Goal: Transaction & Acquisition: Purchase product/service

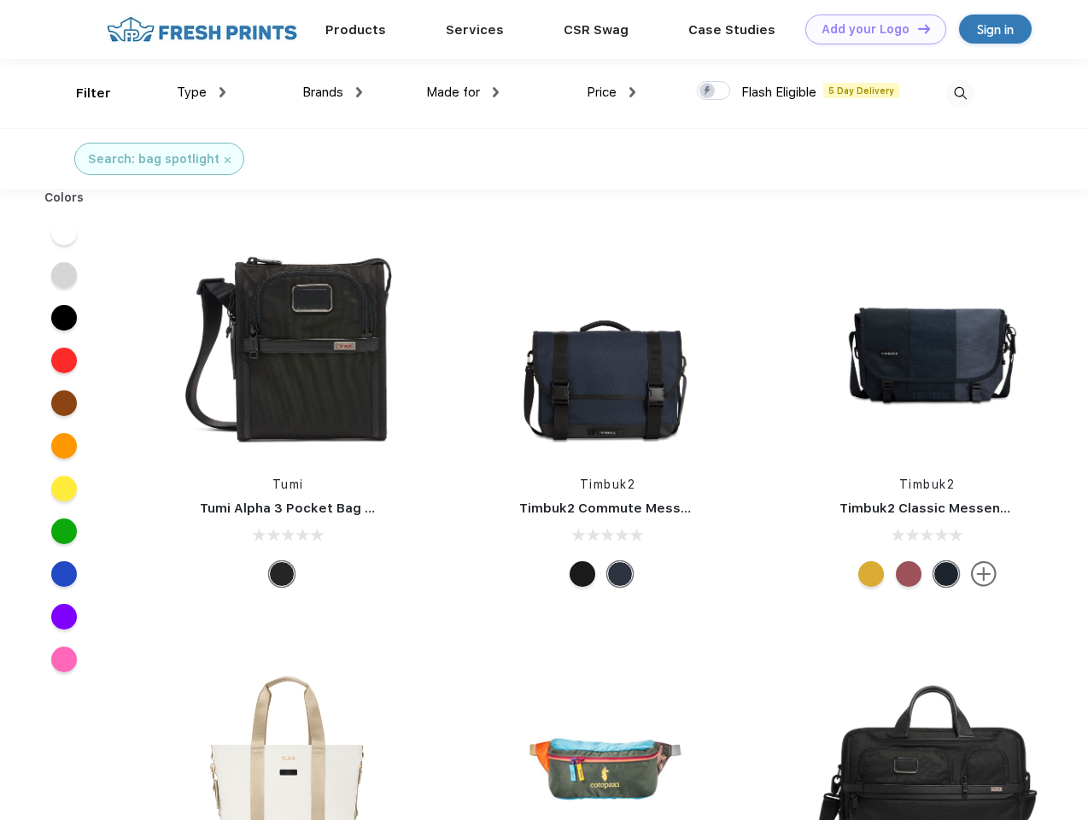
click at [870, 29] on link "Add your Logo Design Tool" at bounding box center [876, 30] width 141 height 30
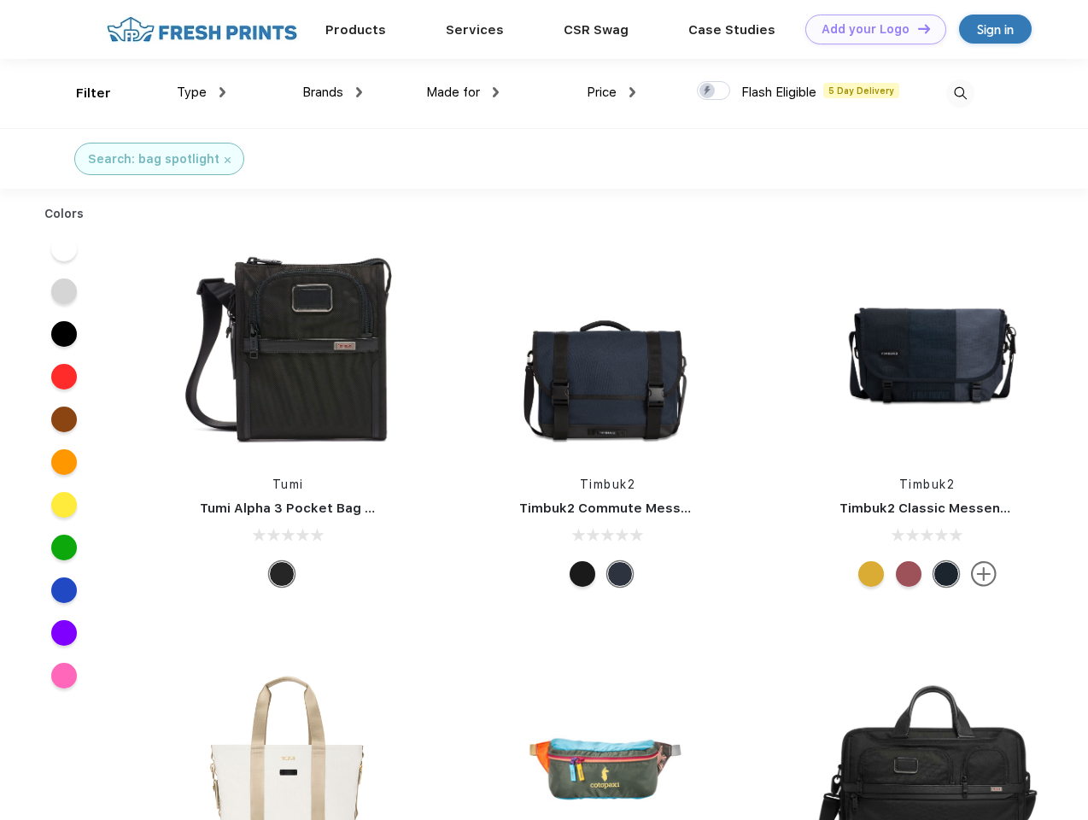
click at [0, 0] on div "Design Tool" at bounding box center [0, 0] width 0 height 0
click at [917, 28] on link "Add your Logo Design Tool" at bounding box center [876, 30] width 141 height 30
click at [82, 93] on div "Filter" at bounding box center [93, 94] width 35 height 20
click at [202, 92] on span "Type" at bounding box center [192, 92] width 30 height 15
click at [332, 92] on span "Brands" at bounding box center [322, 92] width 41 height 15
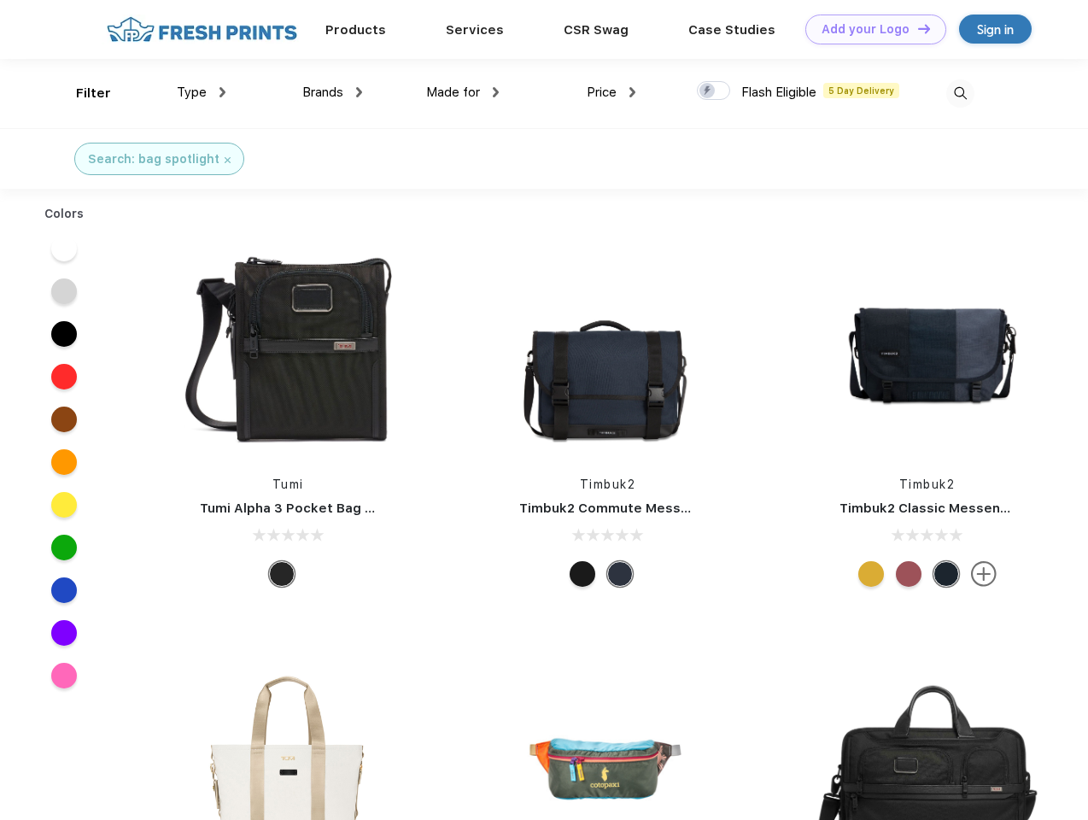
click at [463, 92] on span "Made for" at bounding box center [453, 92] width 54 height 15
click at [612, 92] on span "Price" at bounding box center [602, 92] width 30 height 15
click at [714, 91] on div at bounding box center [713, 90] width 33 height 19
click at [708, 91] on input "checkbox" at bounding box center [702, 85] width 11 height 11
click at [960, 93] on img at bounding box center [961, 93] width 28 height 28
